Goal: Information Seeking & Learning: Learn about a topic

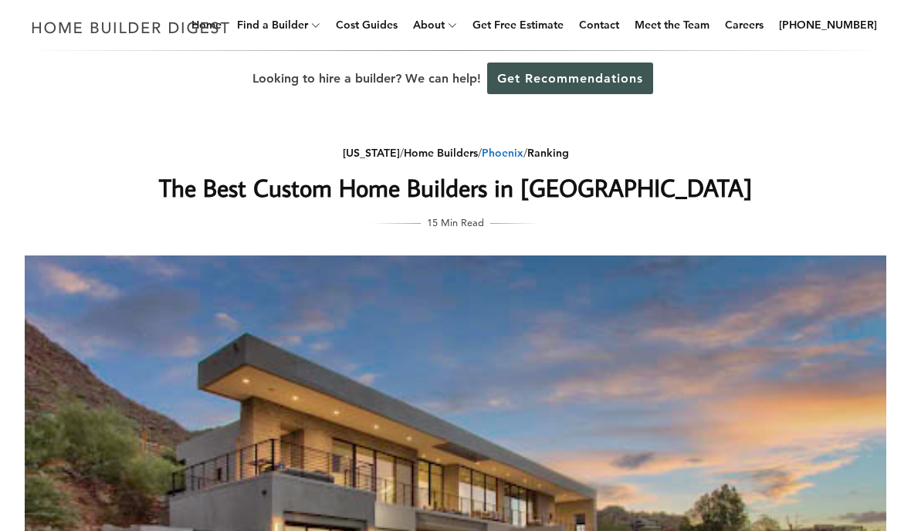
click at [506, 151] on link "Phoenix" at bounding box center [503, 153] width 42 height 14
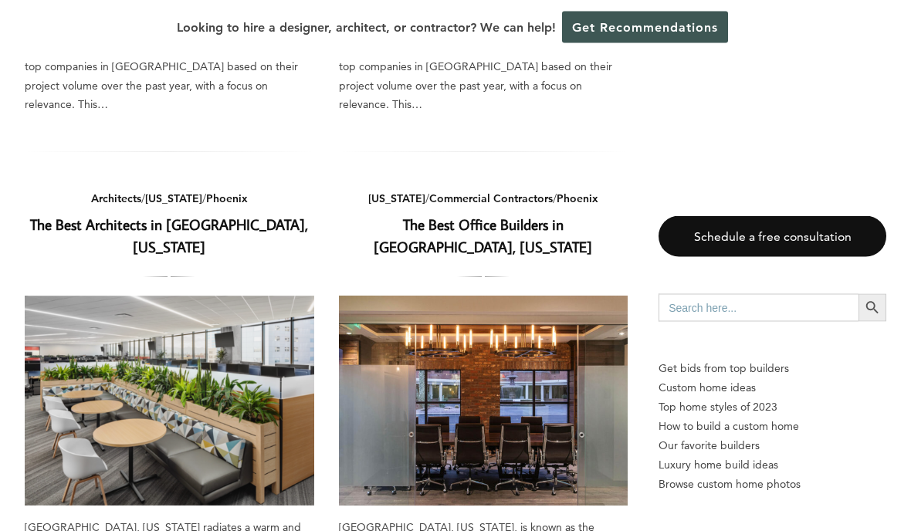
scroll to position [519, 0]
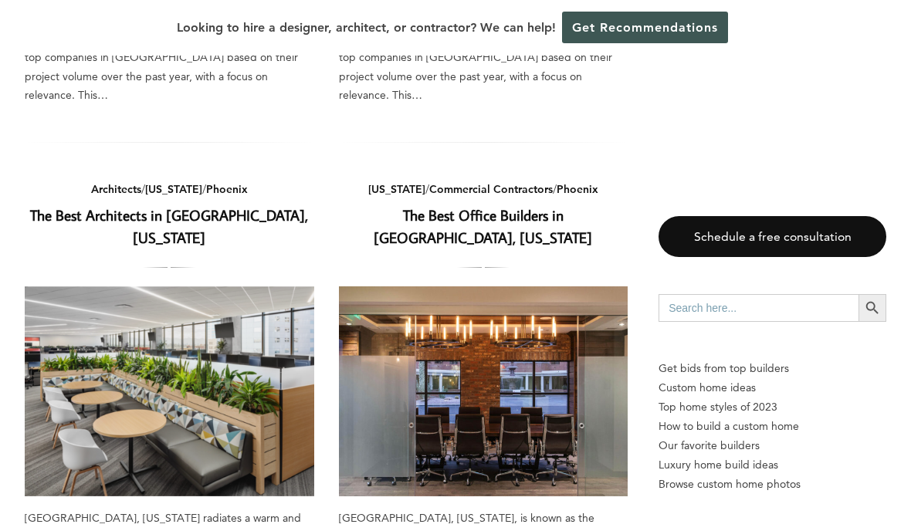
click at [63, 205] on link "The Best Architects in Phoenix, Arizona" at bounding box center [169, 226] width 278 height 42
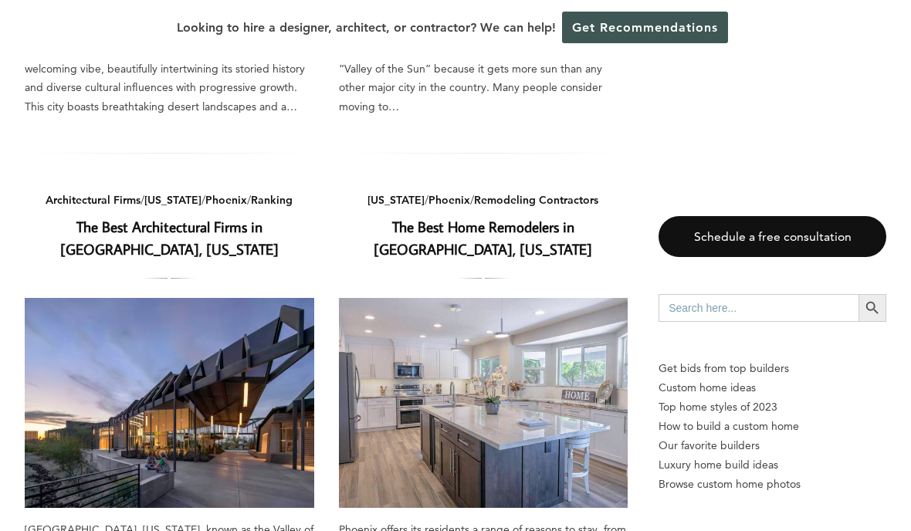
scroll to position [962, 0]
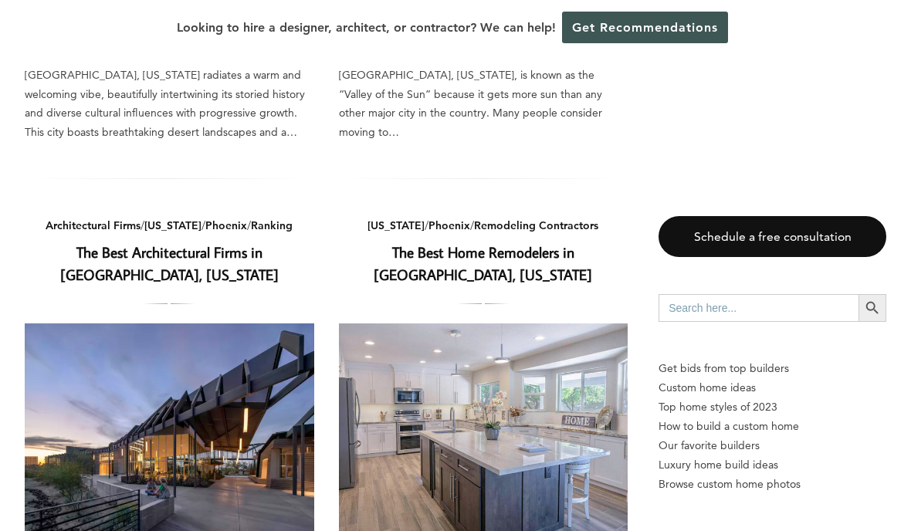
click at [558, 242] on link "The Best Home Remodelers in [GEOGRAPHIC_DATA], [US_STATE]" at bounding box center [483, 263] width 218 height 42
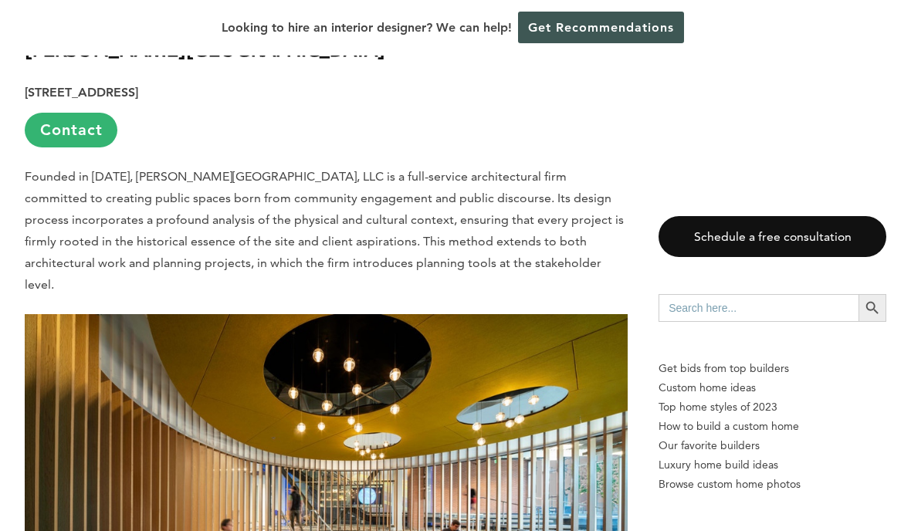
scroll to position [3627, 0]
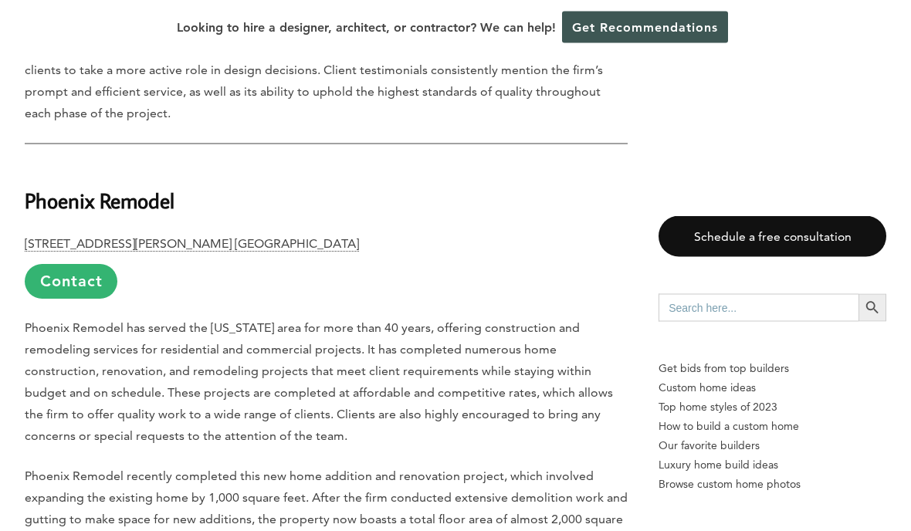
scroll to position [2788, 0]
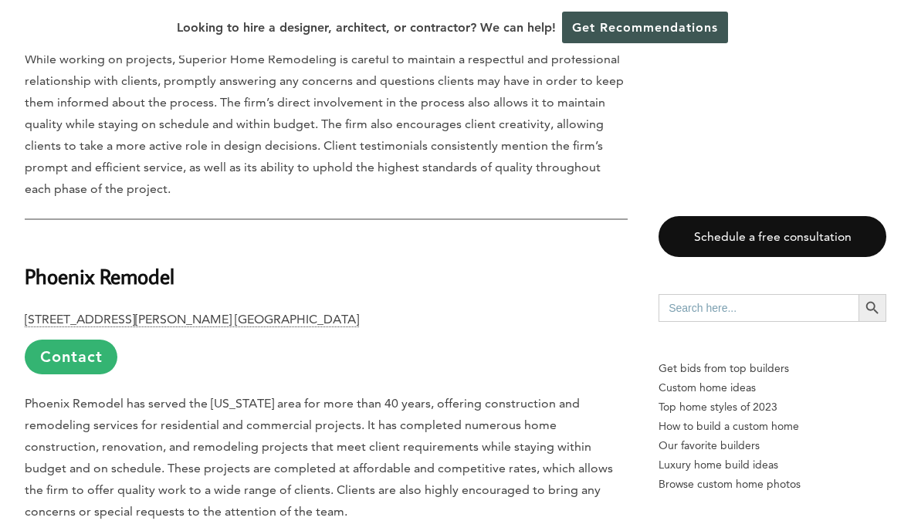
click at [41, 262] on b "Phoenix Remodel" at bounding box center [100, 275] width 150 height 27
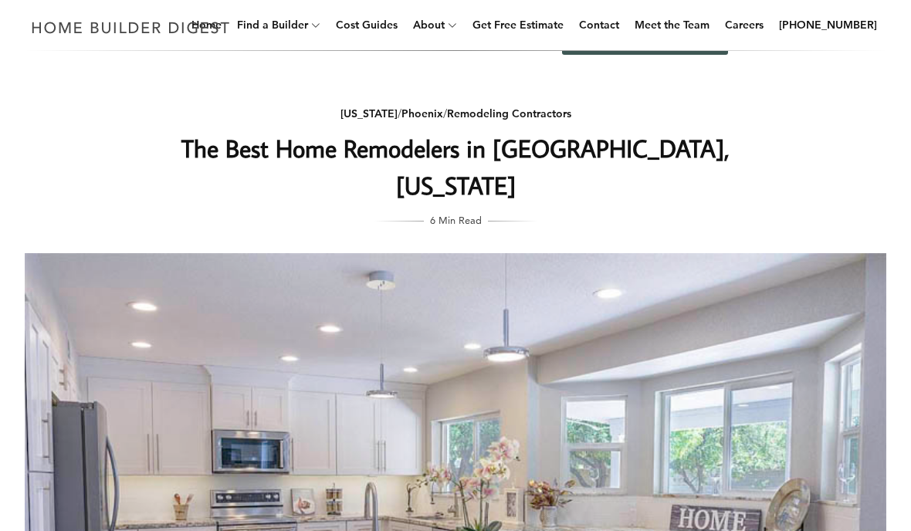
scroll to position [0, 0]
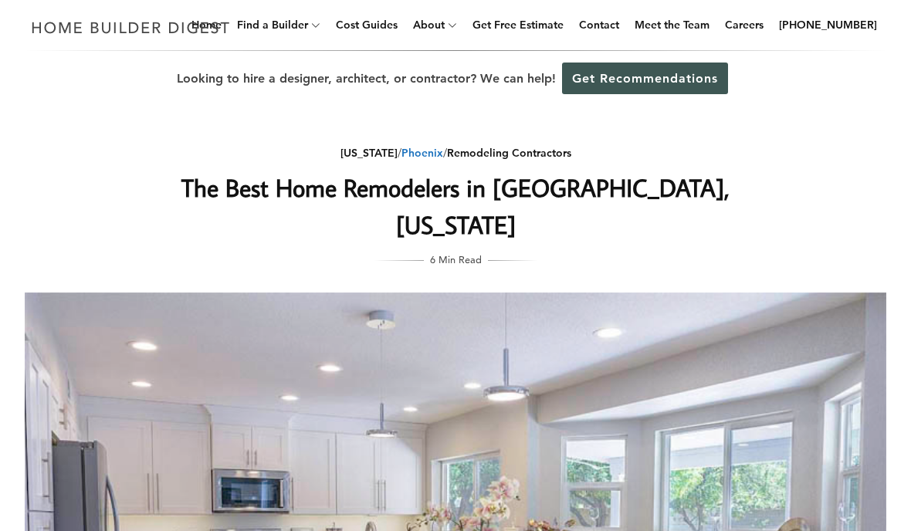
click at [421, 148] on link "Phoenix" at bounding box center [422, 153] width 42 height 14
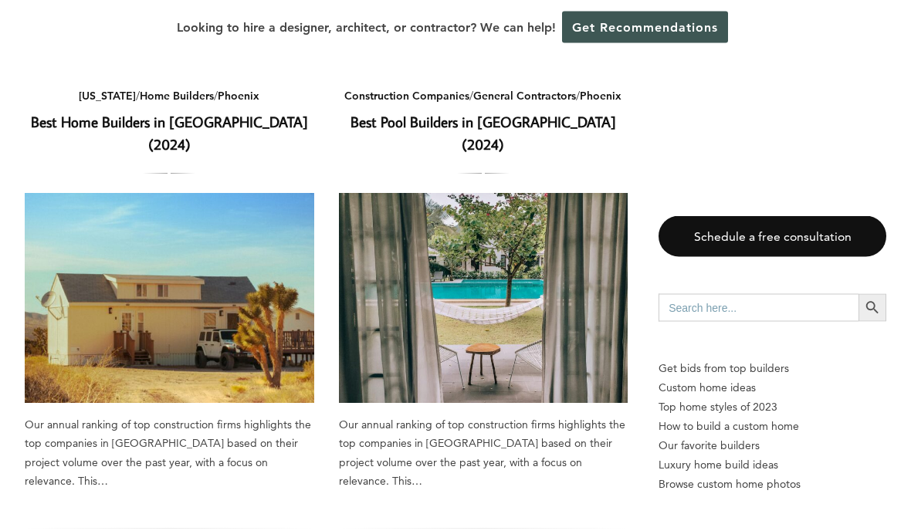
scroll to position [133, 0]
click at [550, 121] on link "Best Pool Builders in [GEOGRAPHIC_DATA] (2024)" at bounding box center [483, 133] width 266 height 42
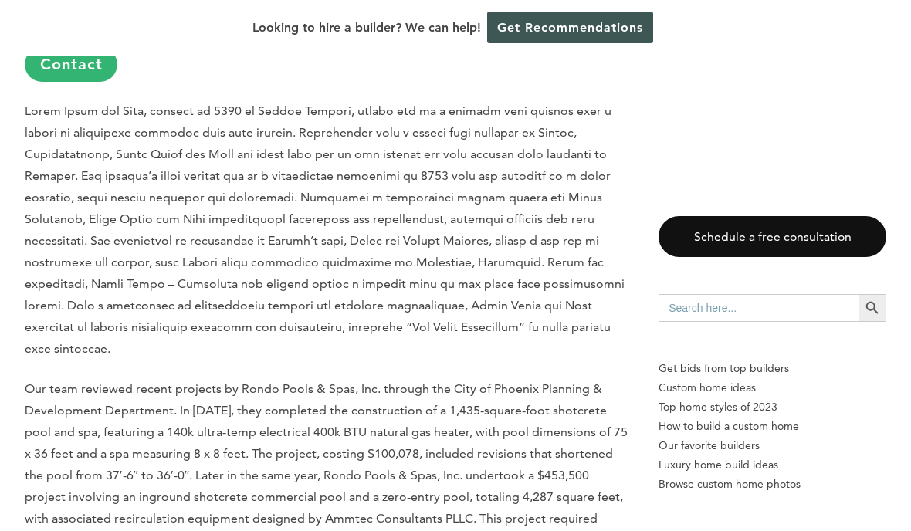
scroll to position [1761, 0]
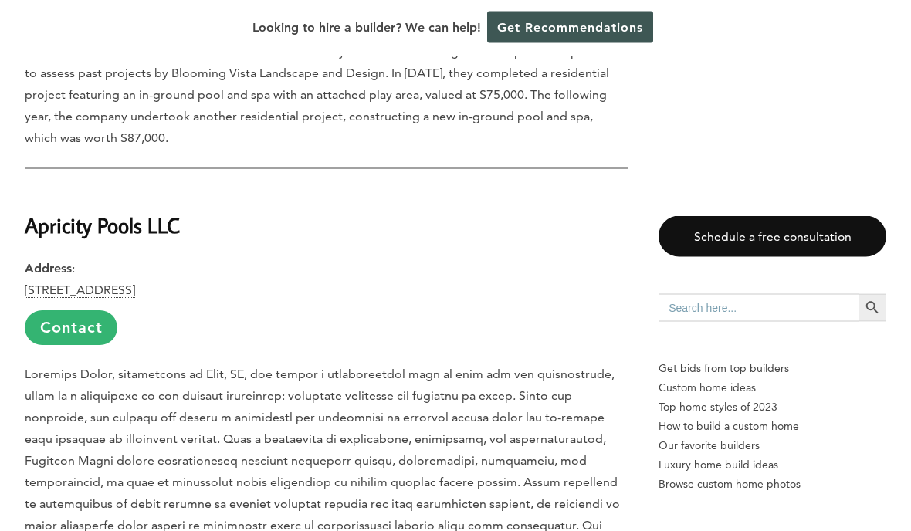
scroll to position [5658, 0]
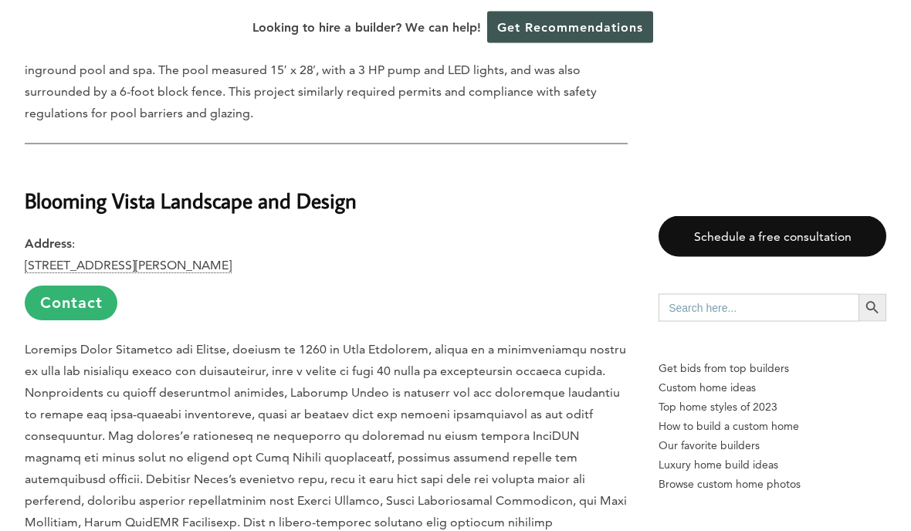
scroll to position [4987, 0]
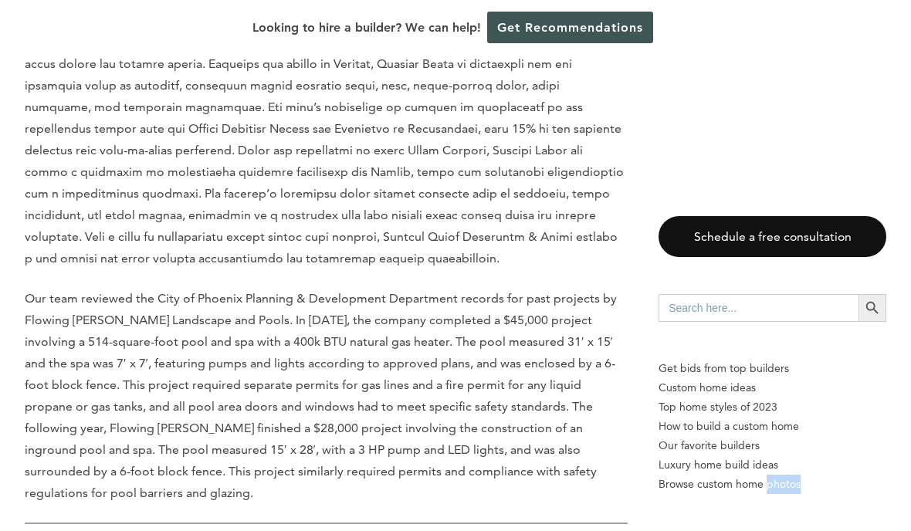
scroll to position [4614, 0]
